Goal: Check status: Check status

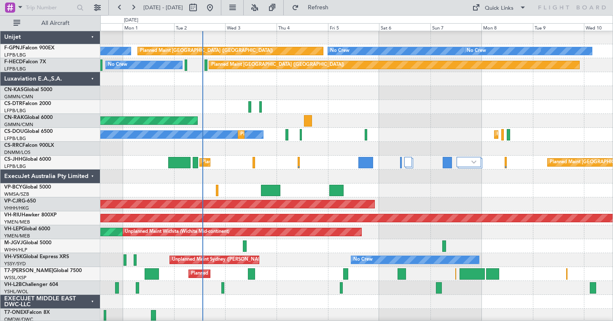
scroll to position [293, 0]
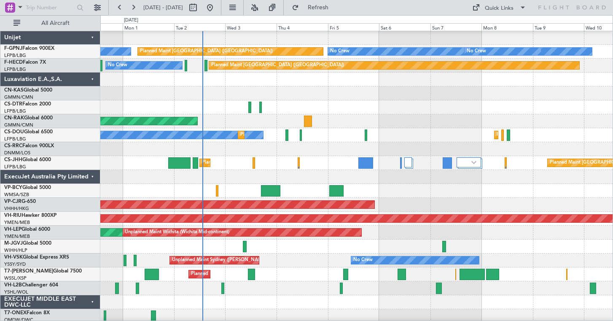
click at [394, 147] on div "Planned Maint [GEOGRAPHIC_DATA] ([GEOGRAPHIC_DATA])" at bounding box center [356, 149] width 512 height 14
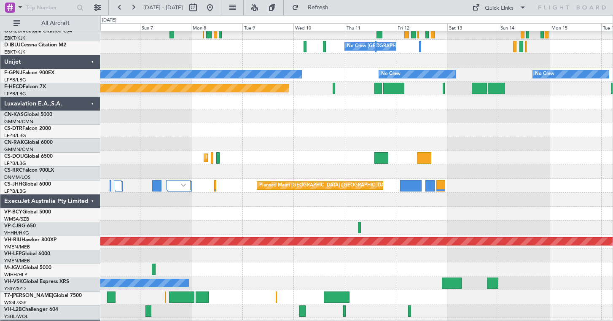
scroll to position [270, 0]
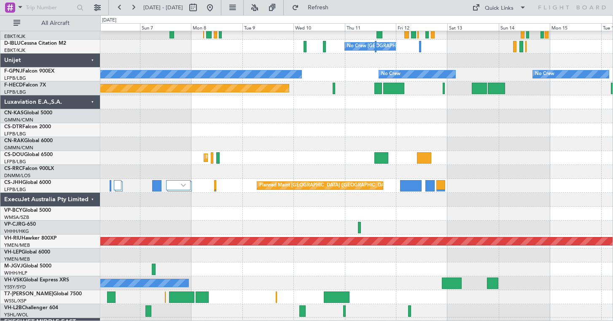
click at [250, 177] on div at bounding box center [356, 172] width 512 height 14
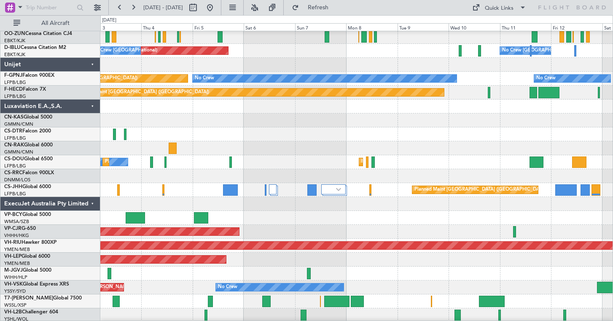
click at [342, 161] on div "Planned Maint Paris (Le Bourget) No Crew Planned Maint Paris (Le Bourget)" at bounding box center [356, 162] width 512 height 14
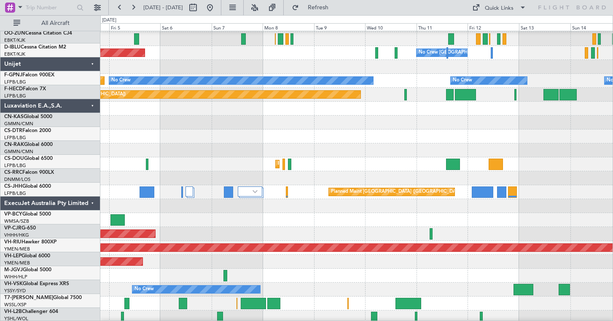
scroll to position [263, 0]
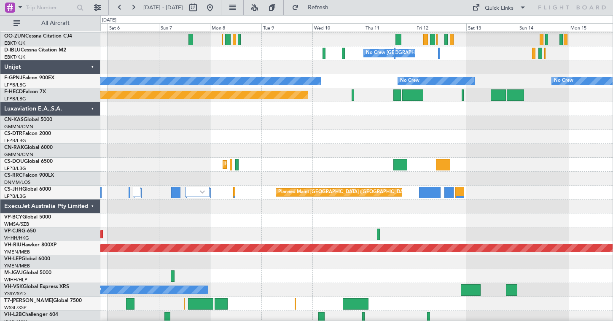
click at [448, 148] on div at bounding box center [356, 151] width 512 height 14
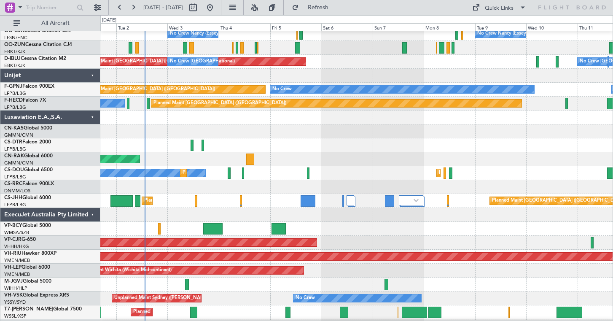
scroll to position [255, 0]
click at [367, 171] on div "Planned Maint Paris (Le Bourget) No Crew Planned Maint Paris (Le Bourget)" at bounding box center [356, 173] width 512 height 14
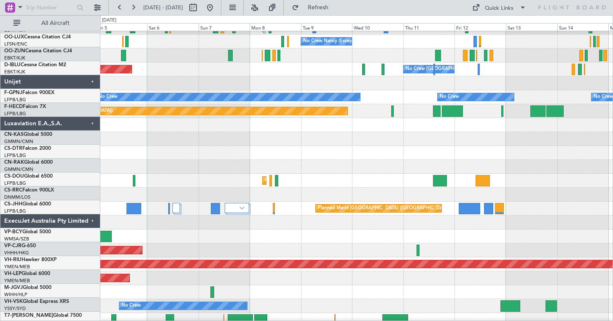
scroll to position [244, 0]
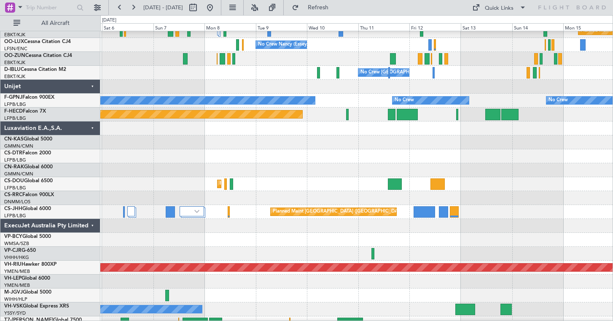
click at [279, 175] on div at bounding box center [356, 170] width 512 height 14
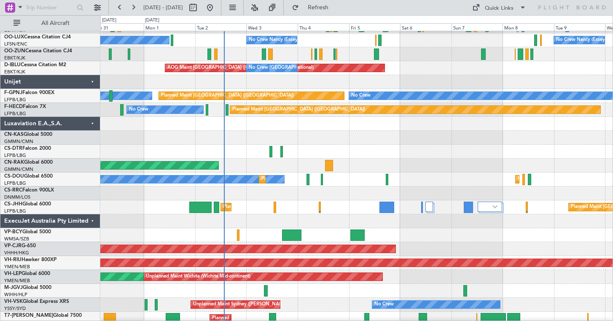
click at [602, 145] on div at bounding box center [356, 138] width 512 height 14
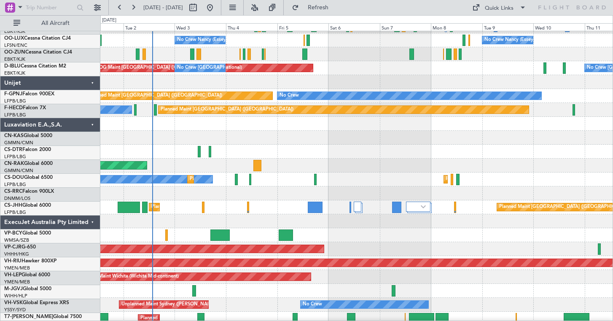
scroll to position [248, 0]
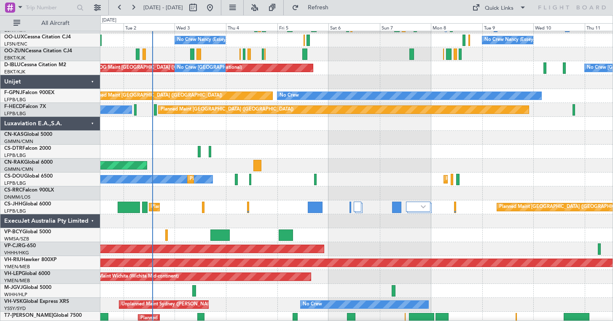
click at [343, 180] on div "Planned Maint Paris (Le Bourget) No Crew Planned Maint Paris (Le Bourget)" at bounding box center [356, 179] width 512 height 14
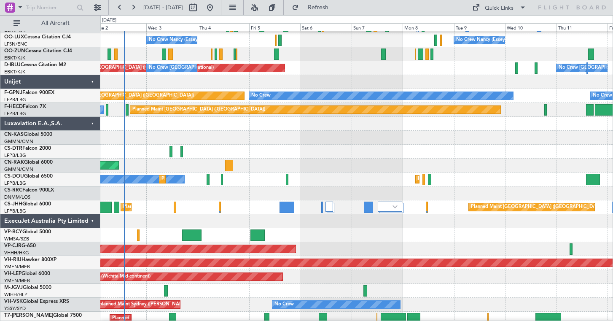
click at [465, 173] on div "Planned Maint Paris (Le Bourget) No Crew Planned Maint Paris (Le Bourget)" at bounding box center [356, 179] width 512 height 14
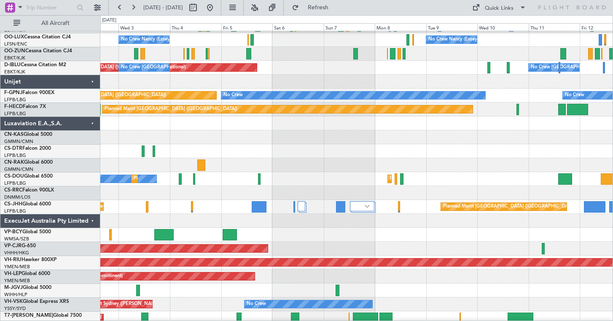
scroll to position [249, 0]
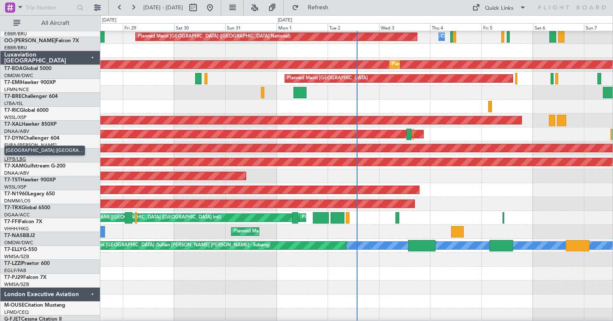
scroll to position [1537, 0]
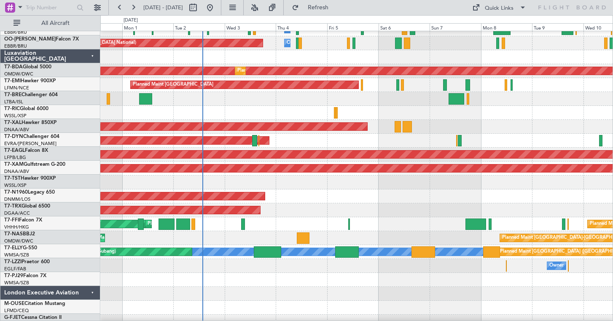
click at [300, 139] on div "AOG Maint Riga (Riga Intl)" at bounding box center [356, 141] width 512 height 14
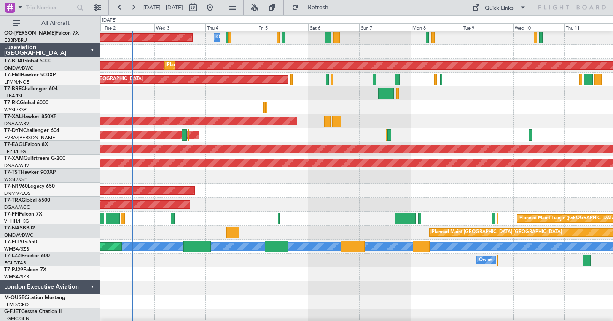
scroll to position [1546, 0]
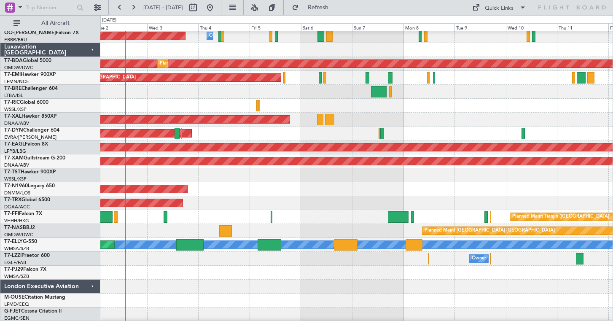
click at [249, 191] on div "Planned Maint [GEOGRAPHIC_DATA] ([GEOGRAPHIC_DATA])" at bounding box center [356, 189] width 512 height 14
